Goal: Task Accomplishment & Management: Use online tool/utility

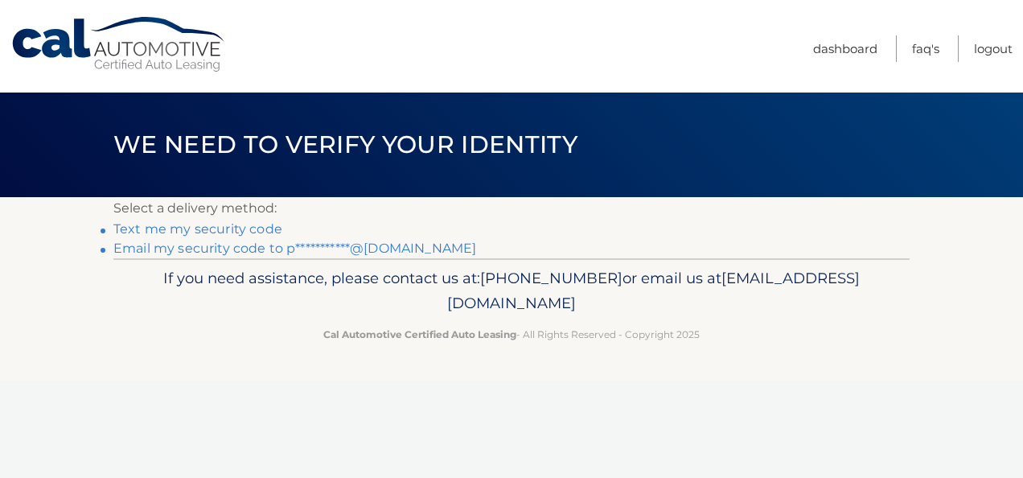
click at [251, 249] on link "**********" at bounding box center [294, 247] width 363 height 15
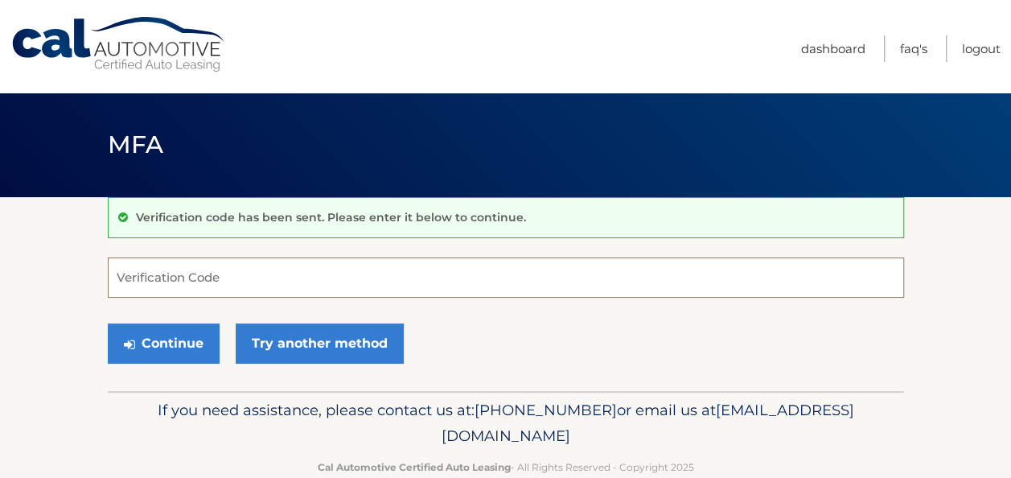
click at [228, 274] on input "Verification Code" at bounding box center [506, 277] width 796 height 40
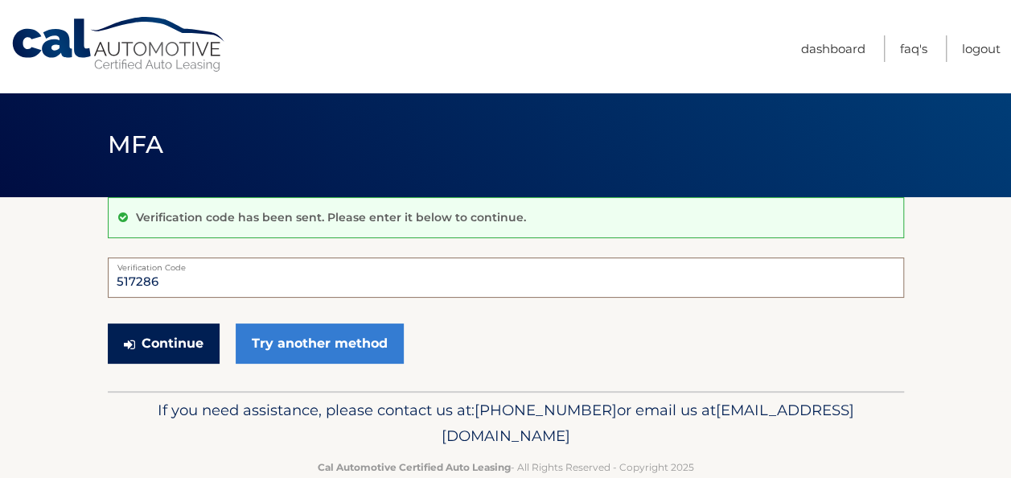
type input "517286"
click at [190, 354] on button "Continue" at bounding box center [164, 343] width 112 height 40
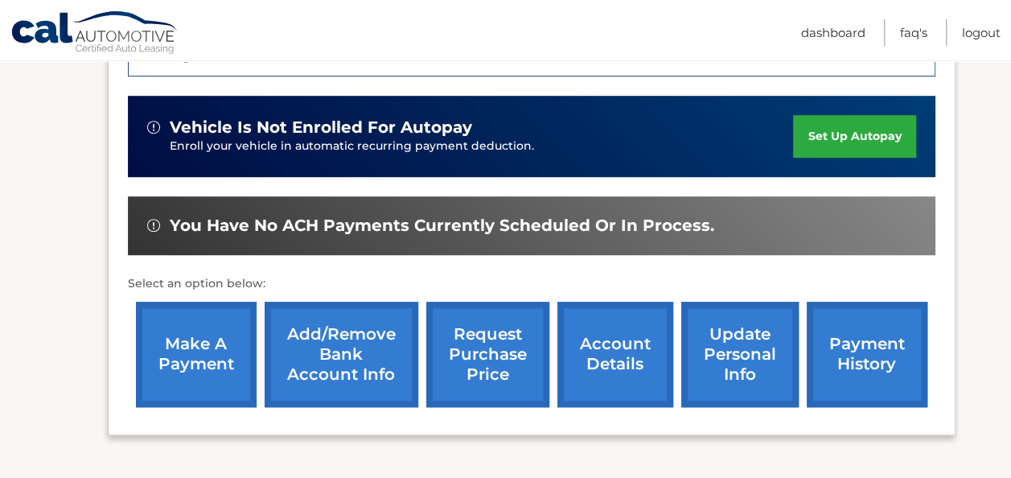
scroll to position [459, 0]
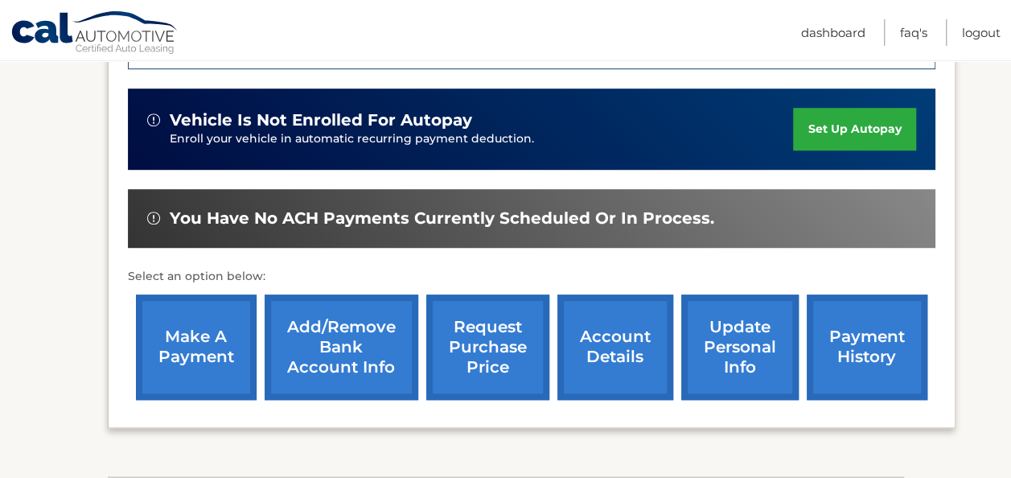
click at [222, 339] on link "make a payment" at bounding box center [196, 346] width 121 height 105
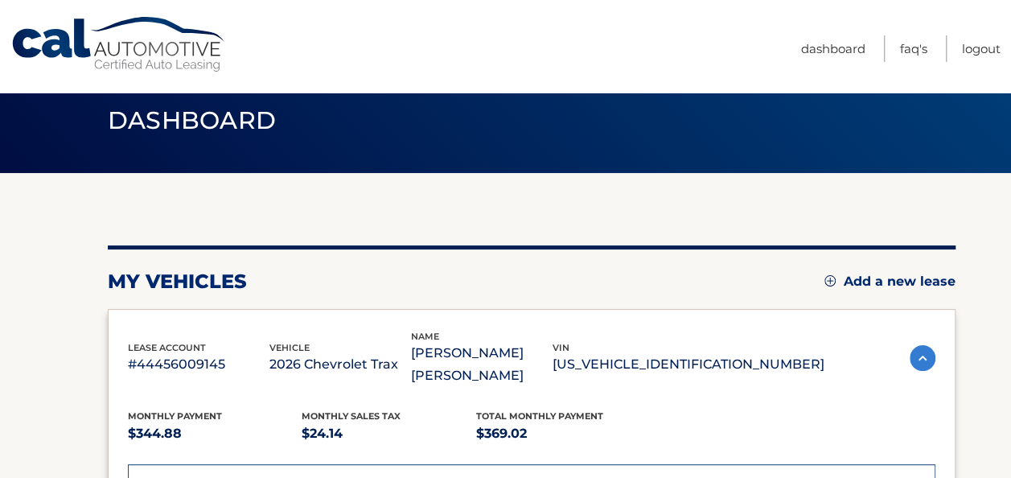
scroll to position [0, 0]
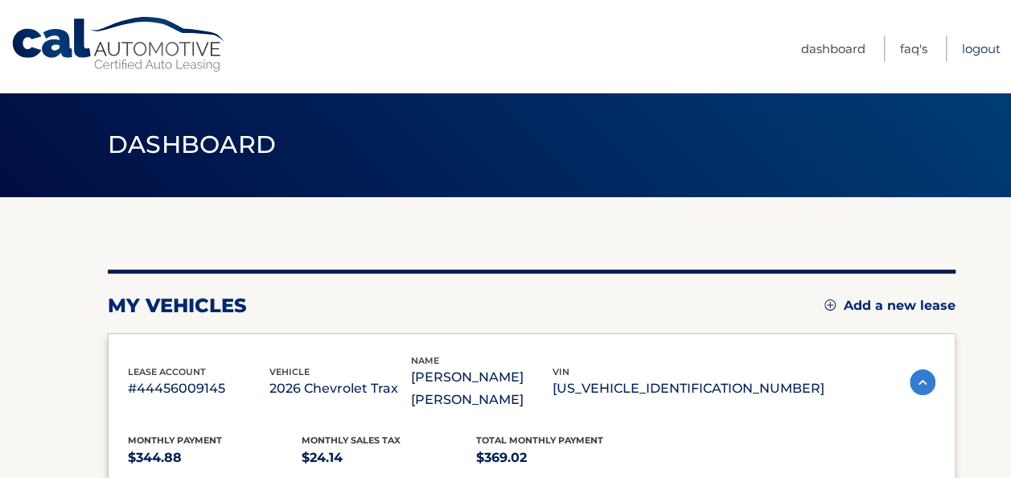
click at [982, 49] on link "Logout" at bounding box center [981, 48] width 39 height 27
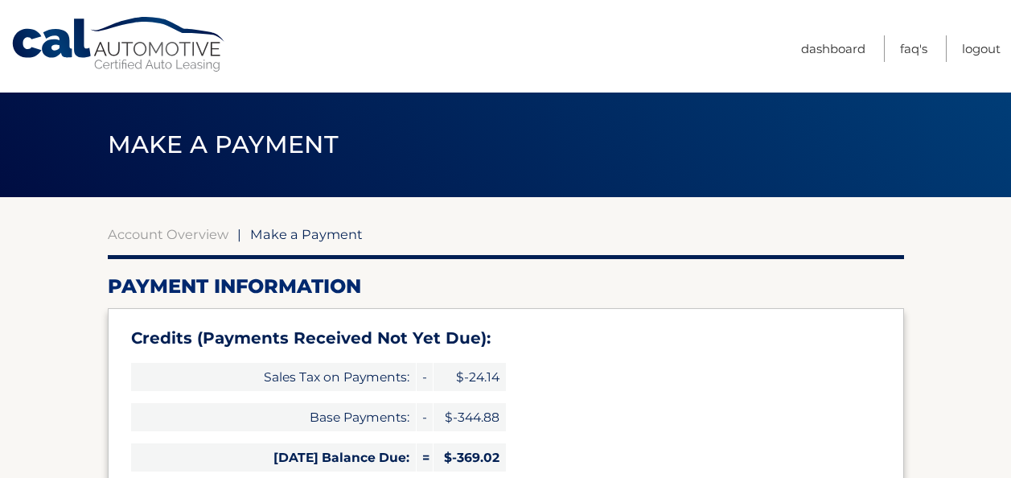
select select "ZDljZDVjYzQtYzQ5Yy00YzkyLWI0MDYtNzg3Y2MxZjIyOGE2"
